Goal: Task Accomplishment & Management: Use online tool/utility

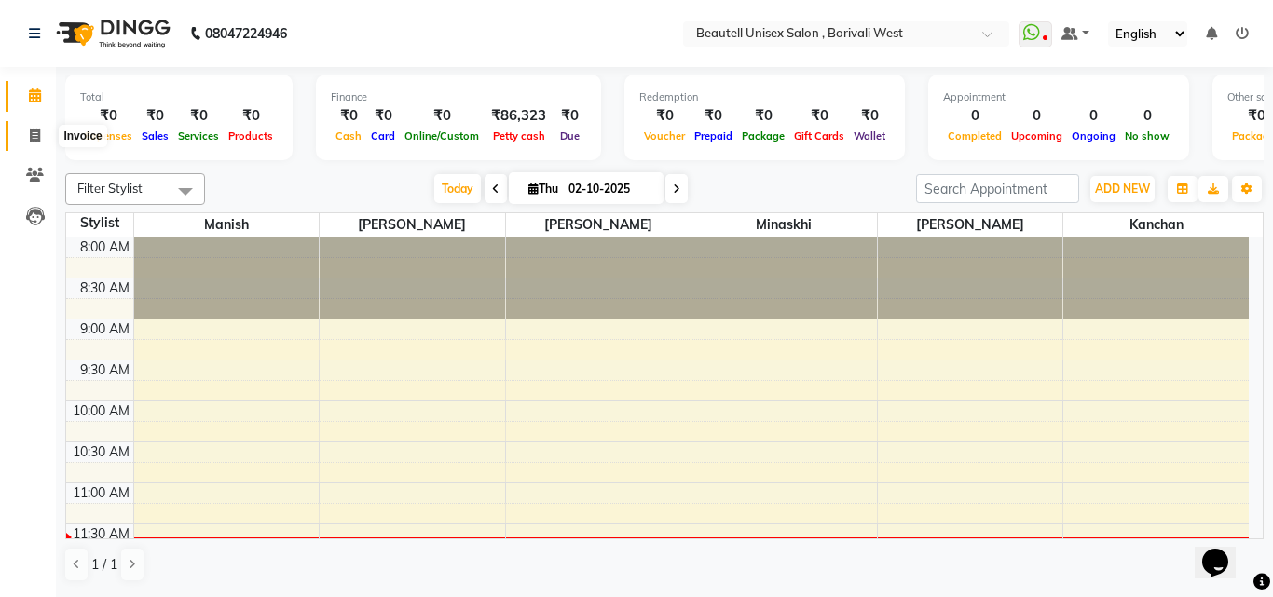
click at [34, 135] on icon at bounding box center [35, 136] width 10 height 14
select select "7692"
select select "service"
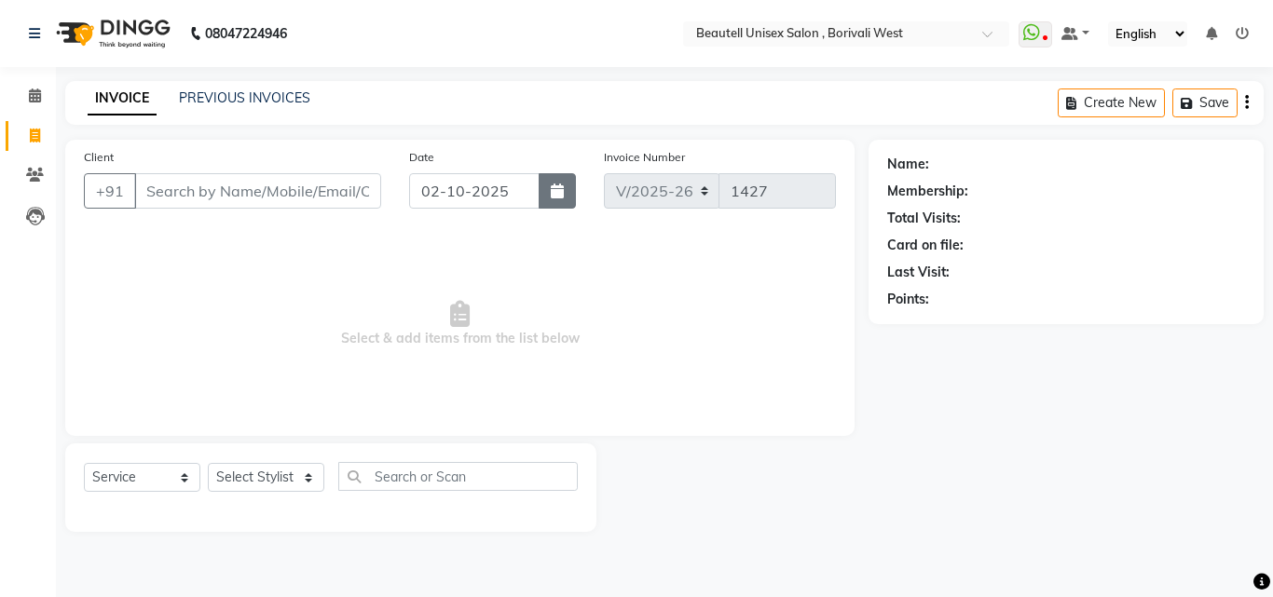
click at [554, 200] on button "button" at bounding box center [557, 190] width 37 height 35
select select "10"
select select "2025"
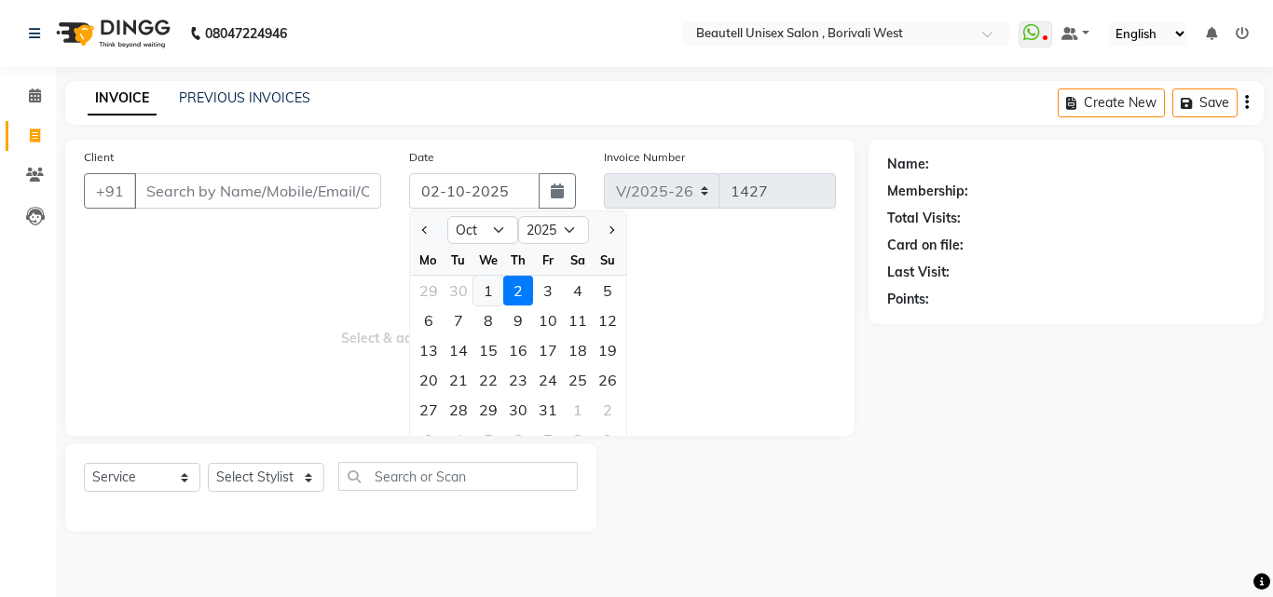
click at [493, 291] on div "1" at bounding box center [488, 291] width 30 height 30
type input "01-10-2025"
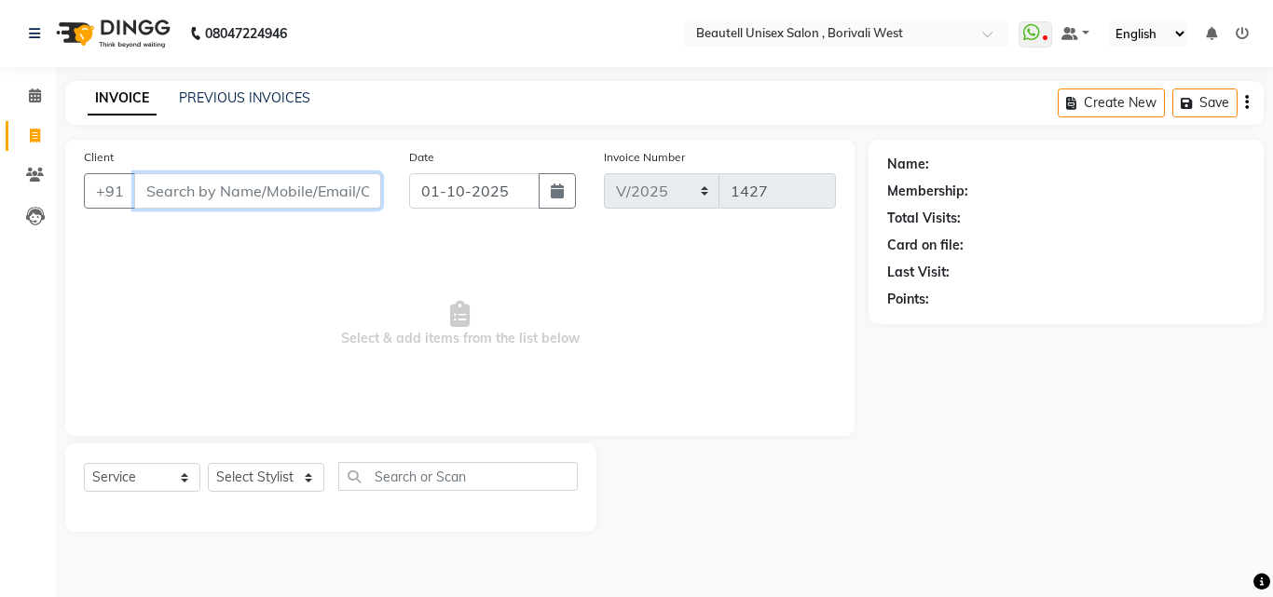
click at [145, 187] on input "Client" at bounding box center [257, 190] width 247 height 35
